Goal: Register for event/course

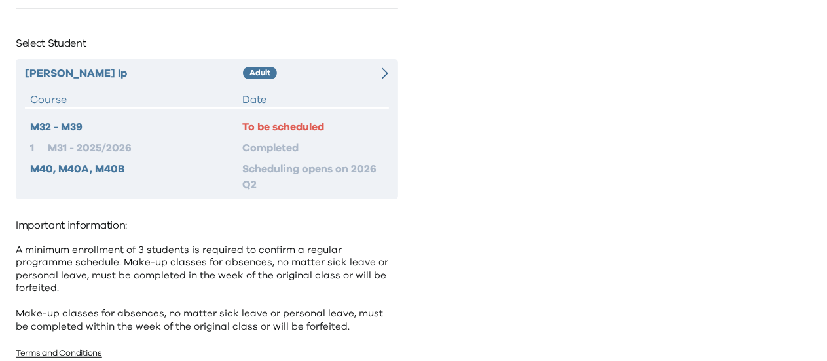
scroll to position [101, 0]
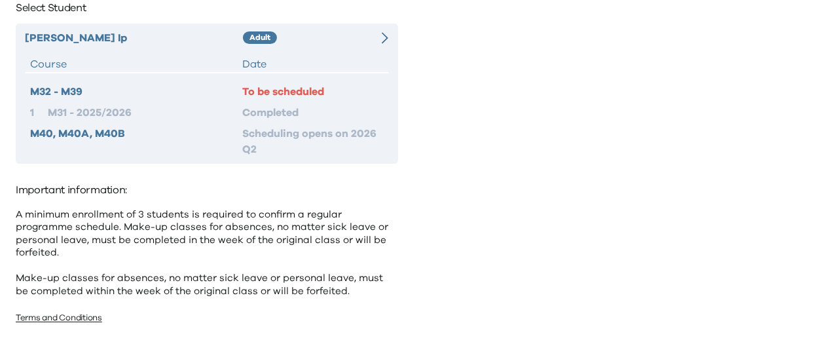
click at [337, 120] on div "M32 - M39 To be scheduled 1 M31 - 2025/2026 Completed M40, M40A, M40B Schedulin…" at bounding box center [207, 120] width 364 height 73
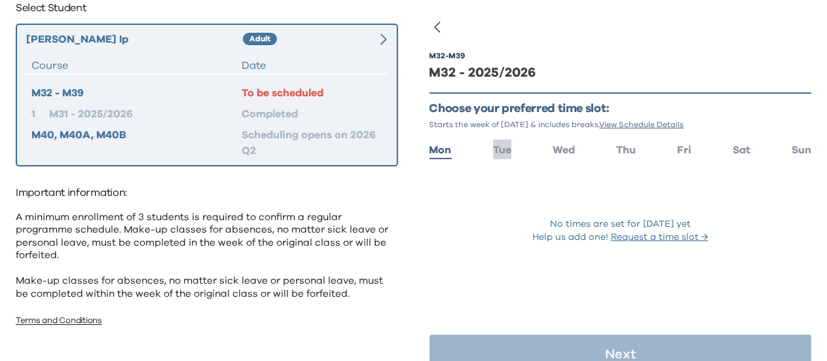
click at [497, 152] on span "Tue" at bounding box center [502, 150] width 18 height 10
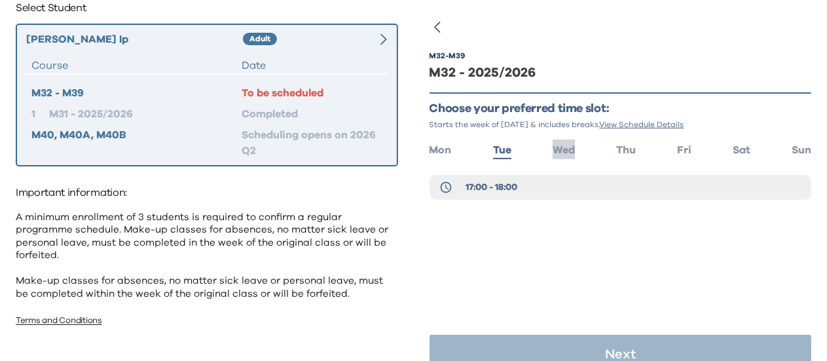
click at [552, 152] on span "Wed" at bounding box center [563, 150] width 22 height 10
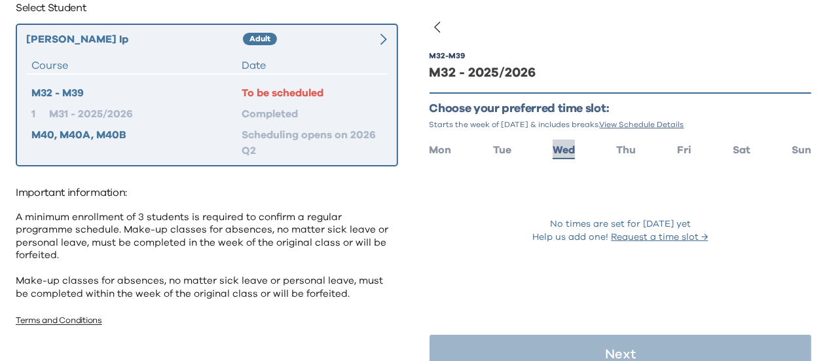
click at [552, 152] on span "Wed" at bounding box center [563, 150] width 22 height 10
click at [541, 153] on ul "Mon Tue Wed Thu Fri Sat Sun" at bounding box center [620, 148] width 382 height 19
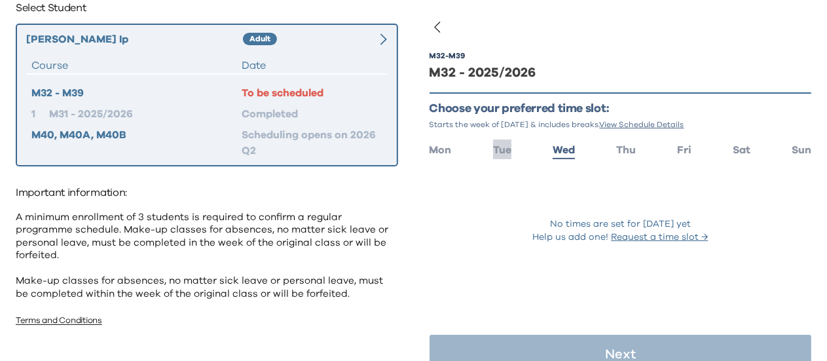
click at [497, 150] on span "Tue" at bounding box center [502, 150] width 18 height 10
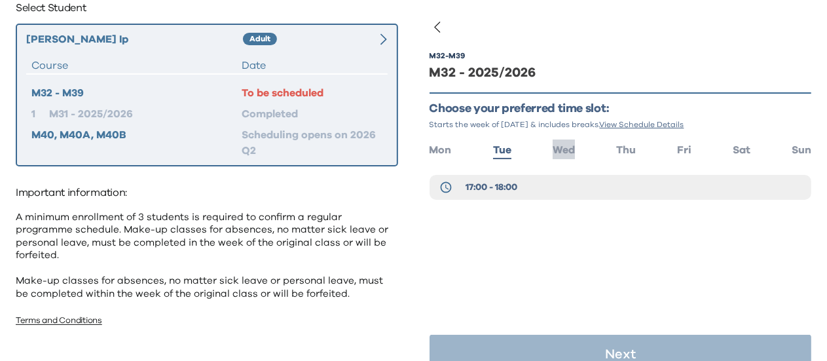
click at [552, 152] on span "Wed" at bounding box center [563, 150] width 22 height 10
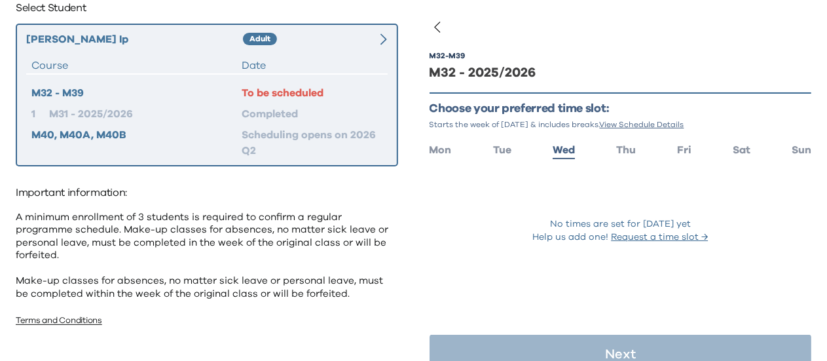
click at [559, 190] on div "No times are set for [DATE] yet Help us add one! Request a time slot →" at bounding box center [620, 209] width 382 height 69
click at [496, 152] on span "Tue" at bounding box center [502, 150] width 18 height 10
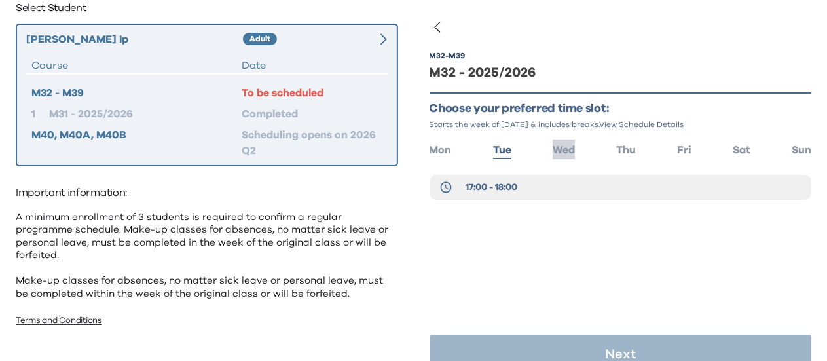
click at [567, 153] on span "Wed" at bounding box center [563, 150] width 22 height 10
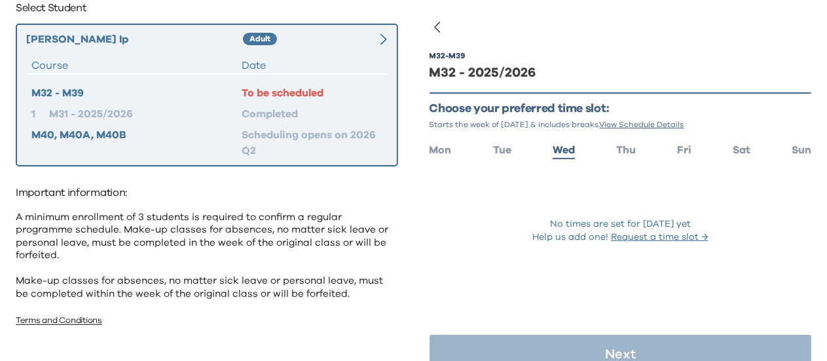
click at [592, 151] on ul "Mon Tue Wed Thu Fri Sat Sun" at bounding box center [620, 148] width 382 height 19
click at [620, 151] on span "Thu" at bounding box center [626, 150] width 20 height 10
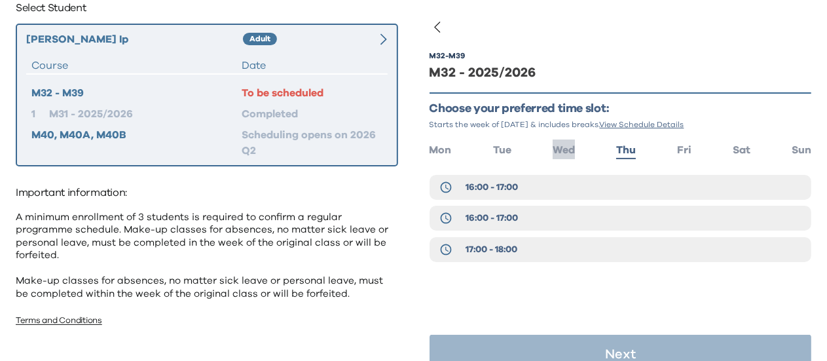
click at [562, 152] on span "Wed" at bounding box center [563, 150] width 22 height 10
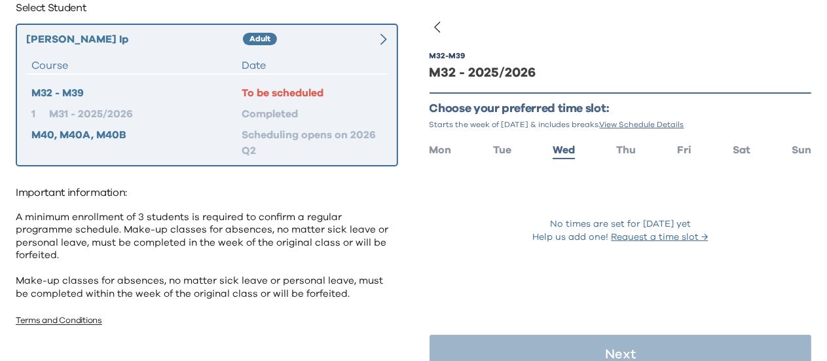
click at [592, 152] on ul "Mon Tue Wed Thu Fri Sat Sun" at bounding box center [620, 148] width 382 height 19
click at [610, 152] on ul "Mon Tue Wed Thu Fri Sat Sun" at bounding box center [620, 148] width 382 height 19
click at [622, 152] on span "Thu" at bounding box center [626, 150] width 20 height 10
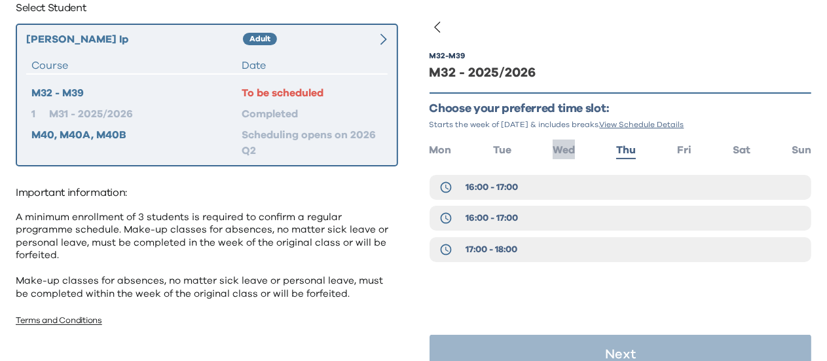
click at [552, 152] on span "Wed" at bounding box center [563, 150] width 22 height 10
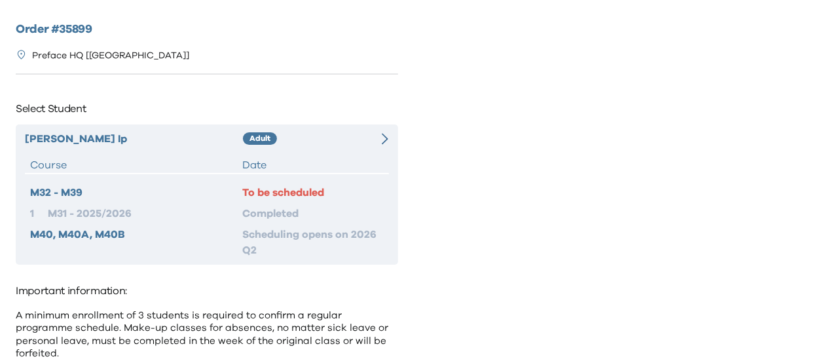
click at [287, 190] on div "To be scheduled" at bounding box center [312, 193] width 141 height 16
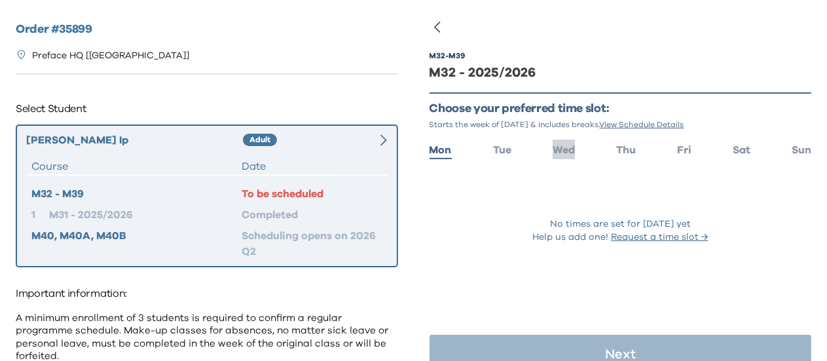
click at [553, 158] on li "Wed" at bounding box center [563, 148] width 22 height 19
click at [554, 155] on span "Wed" at bounding box center [563, 150] width 22 height 10
click at [555, 155] on span "Wed" at bounding box center [563, 150] width 22 height 10
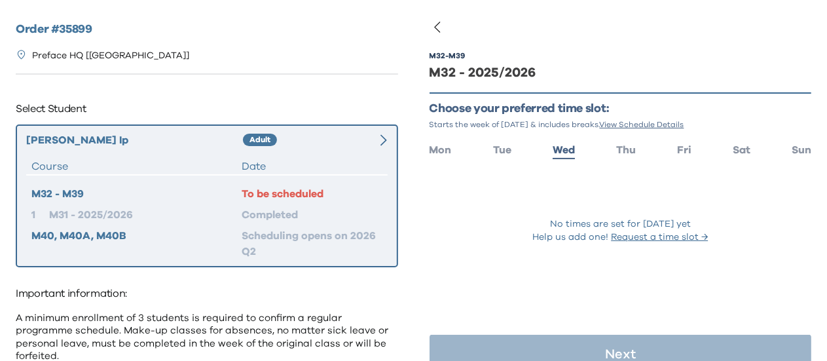
click at [638, 124] on span "View Schedule Details" at bounding box center [641, 124] width 84 height 8
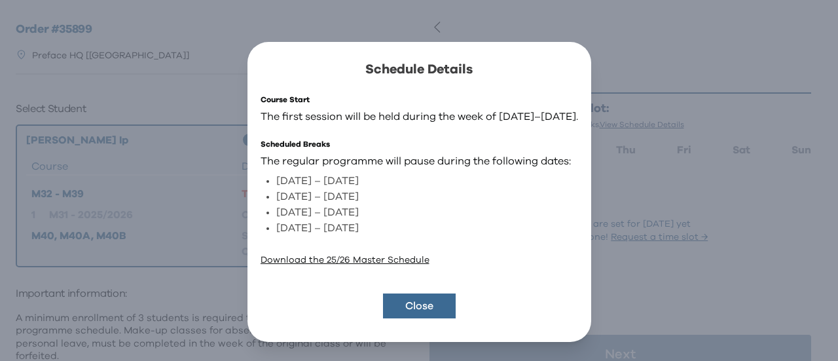
click at [662, 103] on div "Schedule Details Course Start The first session will be held during the week of…" at bounding box center [419, 191] width 838 height 383
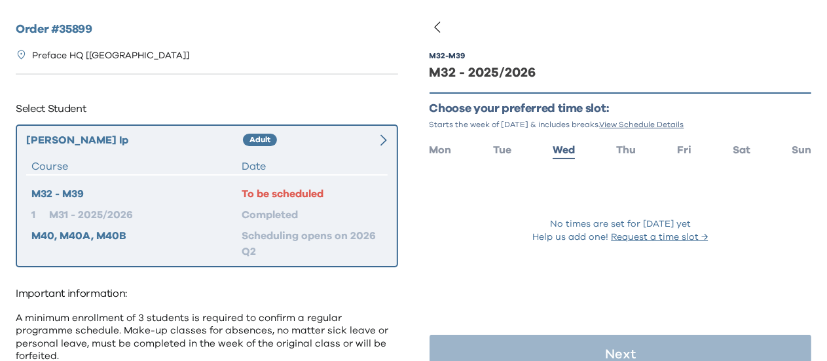
click at [152, 61] on p "Preface HQ [[GEOGRAPHIC_DATA]]" at bounding box center [110, 56] width 157 height 14
click at [159, 54] on div "Preface HQ [[GEOGRAPHIC_DATA]]" at bounding box center [207, 56] width 382 height 35
click at [87, 50] on p "Preface HQ [[GEOGRAPHIC_DATA]]" at bounding box center [110, 56] width 157 height 14
click at [0, 55] on div "Order # 35899 Preface HQ [Causeway Bay] Select Student Sophie Ip Adult Course D…" at bounding box center [207, 226] width 414 height 453
click at [19, 55] on icon at bounding box center [21, 54] width 11 height 11
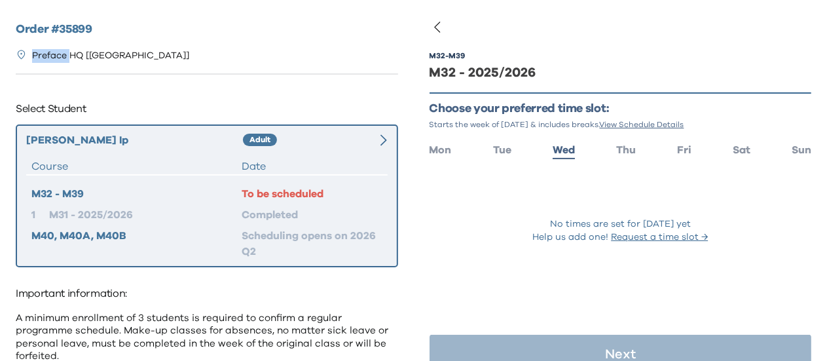
click at [19, 55] on icon at bounding box center [21, 54] width 11 height 11
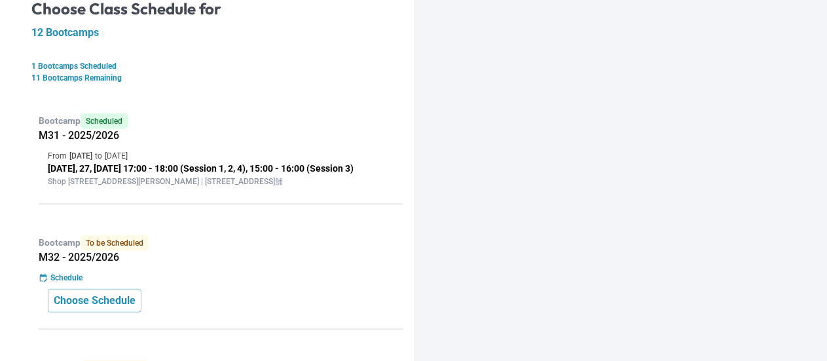
scroll to position [262, 0]
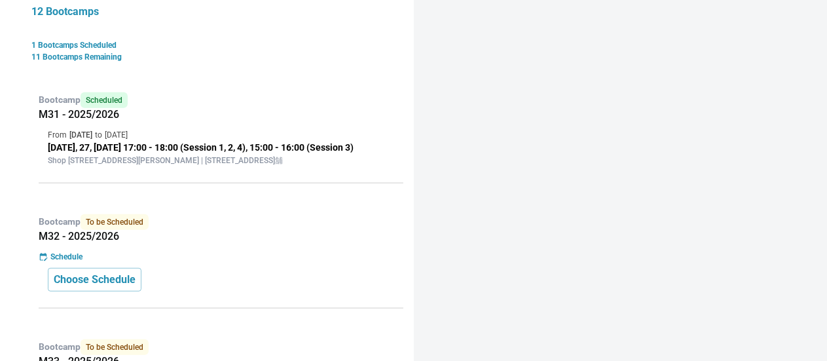
click at [168, 252] on div "Bootcamp To be Scheduled M32 - 2025/2026 Schedule Choose Schedule" at bounding box center [217, 256] width 372 height 104
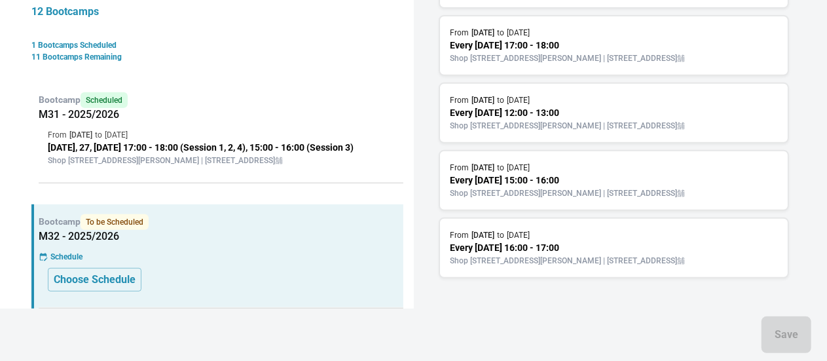
scroll to position [0, 0]
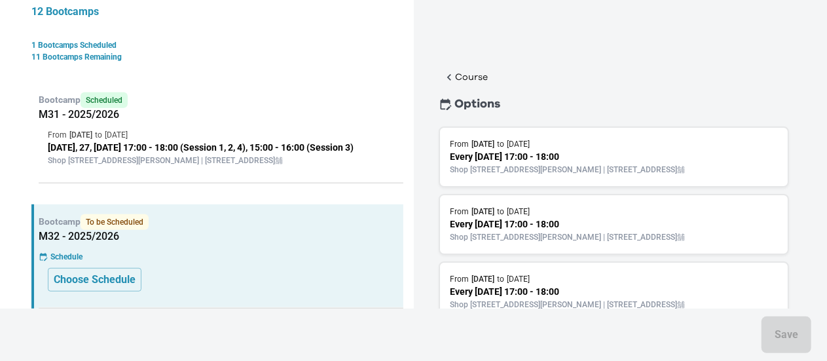
click at [580, 156] on p "Every Wednesday 17:00 - 18:00" at bounding box center [613, 157] width 327 height 14
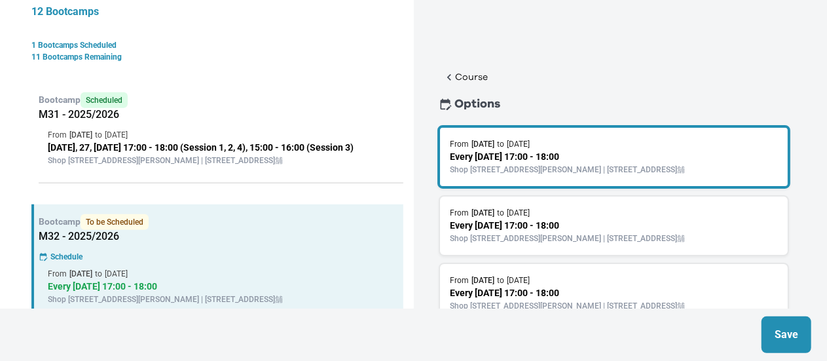
click at [783, 325] on button "Save" at bounding box center [786, 334] width 50 height 37
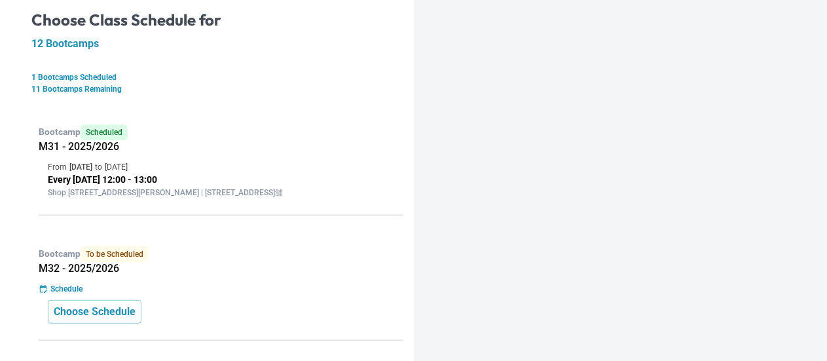
scroll to position [262, 0]
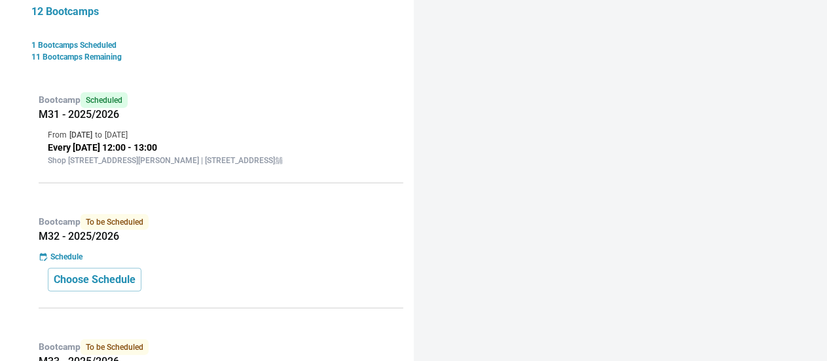
click at [133, 216] on div "Bootcamp To be Scheduled M32 - 2025/2026 Schedule Choose Schedule" at bounding box center [217, 256] width 372 height 104
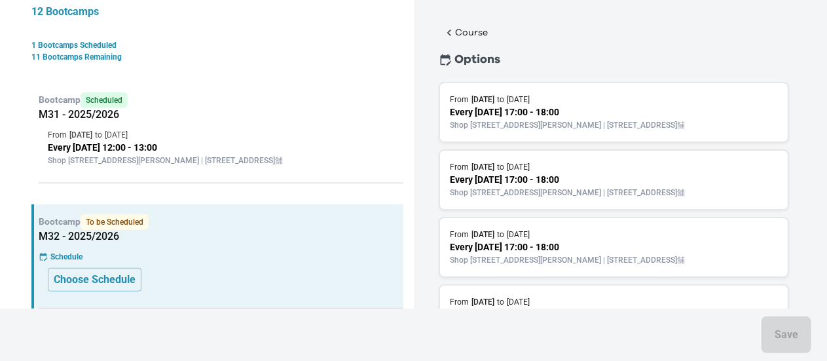
scroll to position [65, 0]
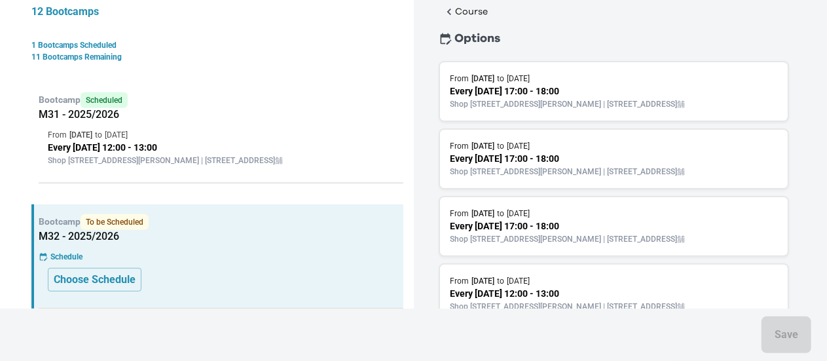
click at [603, 89] on p "Every Wednesday 17:00 - 18:00" at bounding box center [613, 91] width 327 height 14
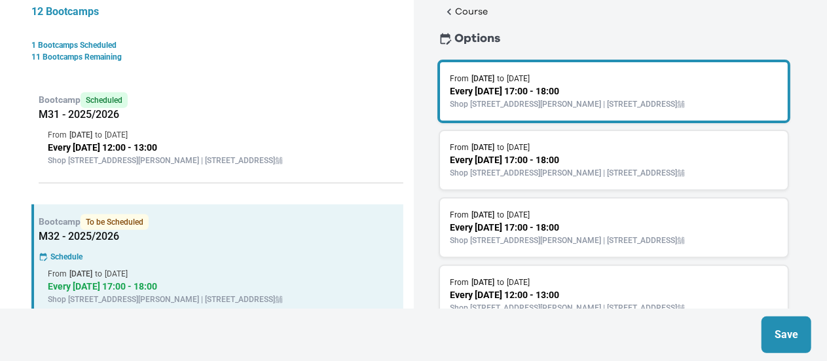
click at [772, 340] on button "Save" at bounding box center [786, 334] width 50 height 37
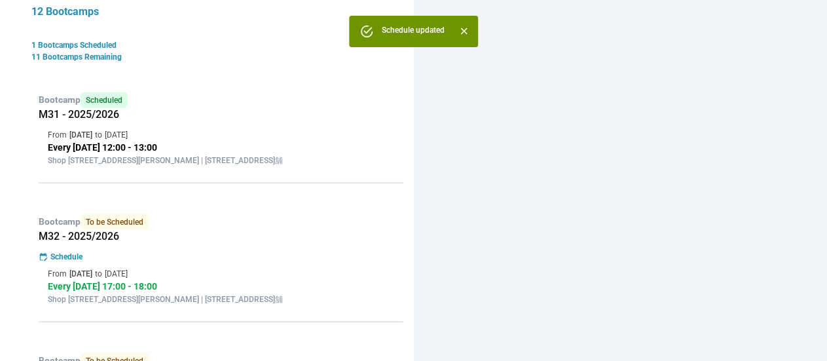
scroll to position [0, 0]
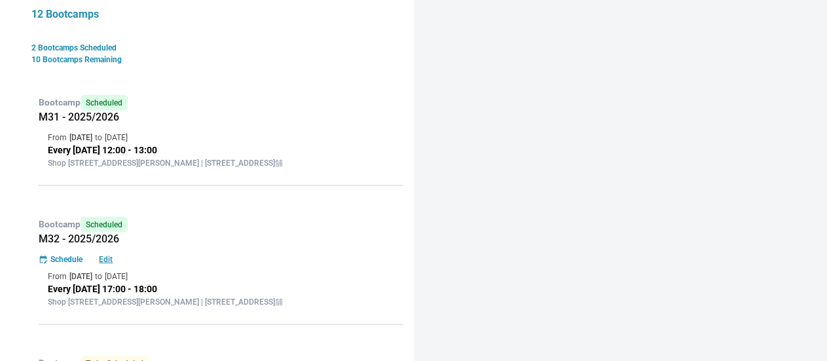
scroll to position [262, 0]
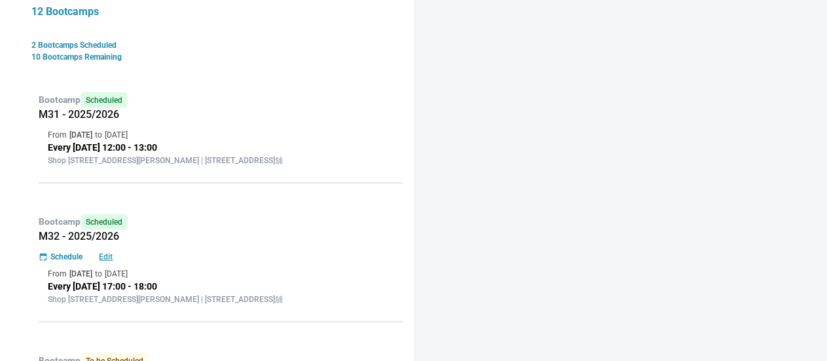
click at [177, 243] on h5 "M32 - 2025/2026" at bounding box center [221, 236] width 365 height 13
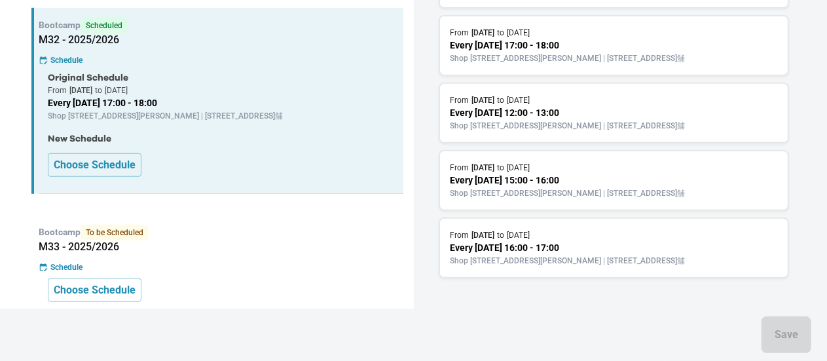
click at [554, 123] on p "Shop [STREET_ADDRESS][PERSON_NAME] | [STREET_ADDRESS]舖" at bounding box center [613, 126] width 327 height 12
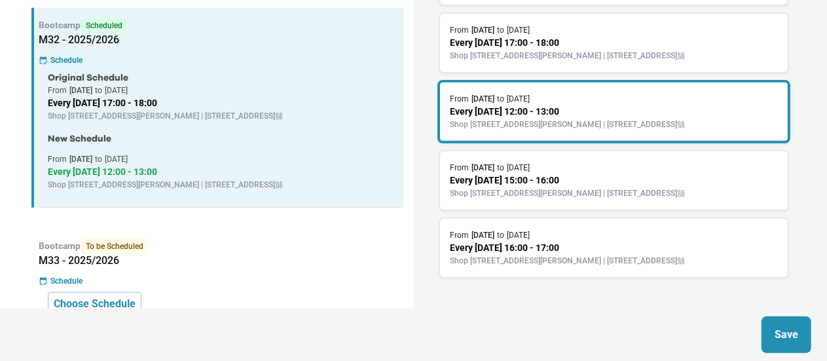
scroll to position [260, 0]
click at [788, 336] on p "Save" at bounding box center [786, 335] width 24 height 16
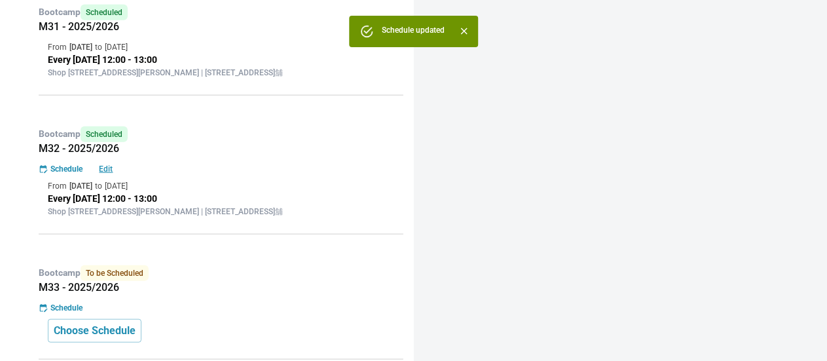
scroll to position [262, 0]
